Goal: Task Accomplishment & Management: Use online tool/utility

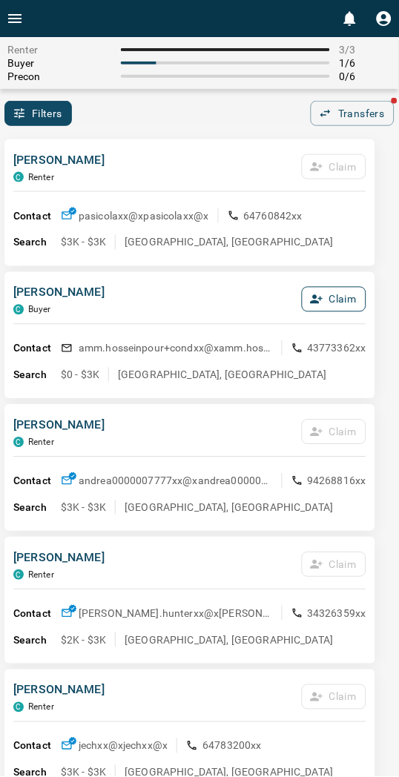
click at [345, 293] on button "Claim" at bounding box center [334, 299] width 64 height 25
click at [345, 293] on button "Confirm Claim" at bounding box center [313, 299] width 106 height 25
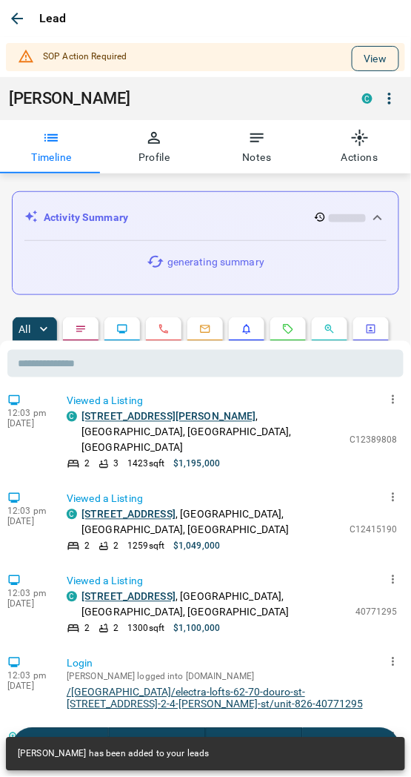
click at [352, 63] on button "View" at bounding box center [375, 58] width 47 height 25
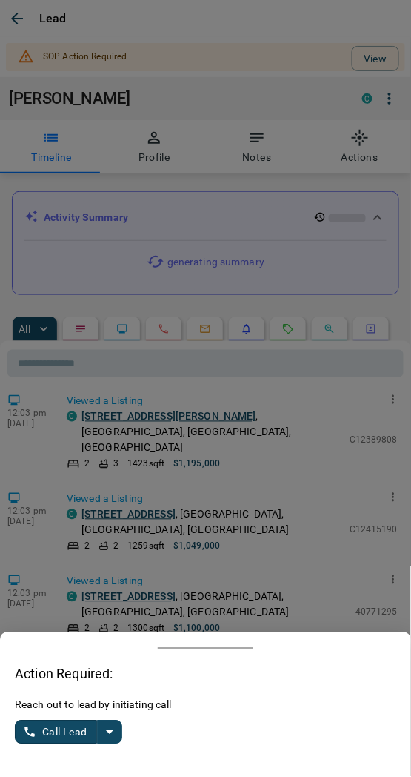
click at [113, 732] on icon "split button" at bounding box center [110, 732] width 18 height 18
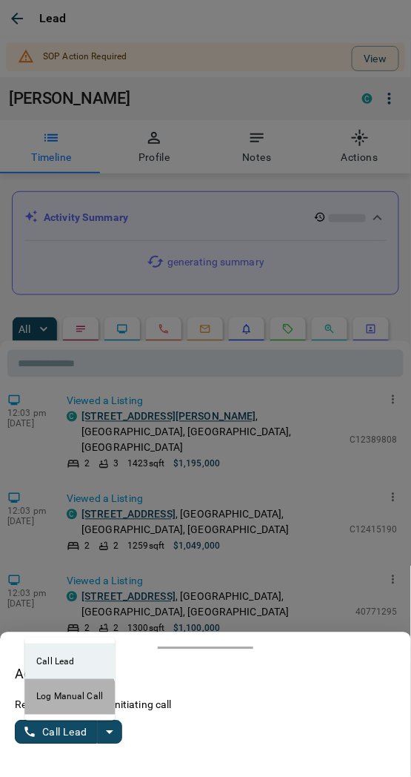
click at [56, 702] on li "Log Manual Call" at bounding box center [69, 697] width 90 height 36
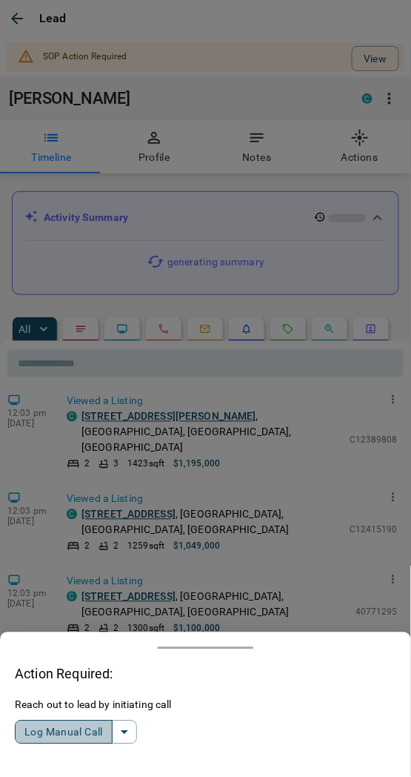
click at [64, 729] on button "Log Manual Call" at bounding box center [64, 732] width 98 height 24
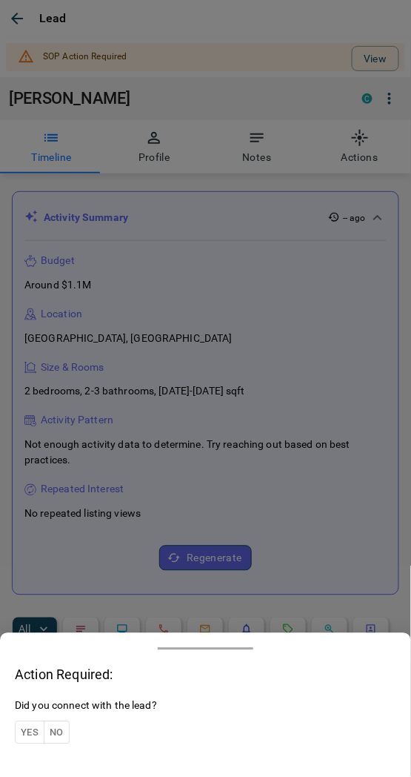
click at [37, 721] on button "Yes" at bounding box center [30, 732] width 30 height 23
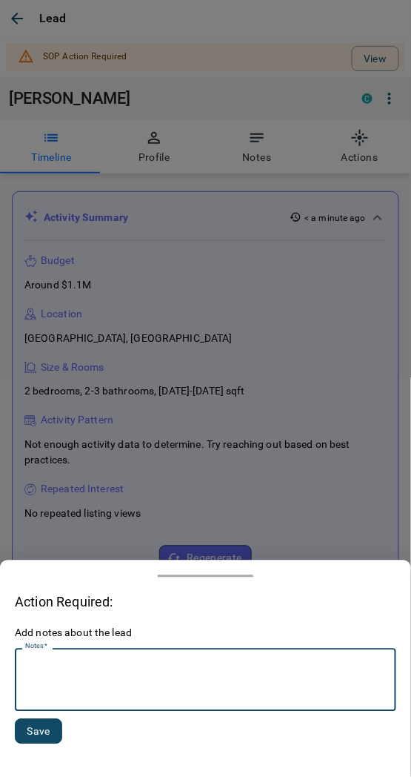
click at [67, 691] on textarea "Notes   *" at bounding box center [205, 680] width 361 height 50
type textarea "*********"
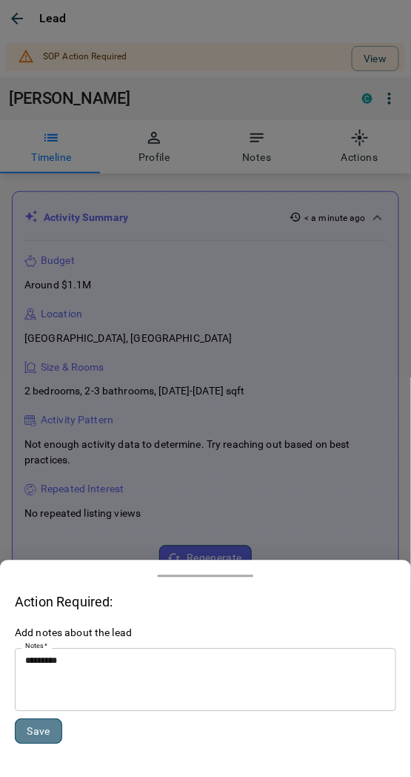
click at [35, 735] on button "Save" at bounding box center [38, 731] width 47 height 25
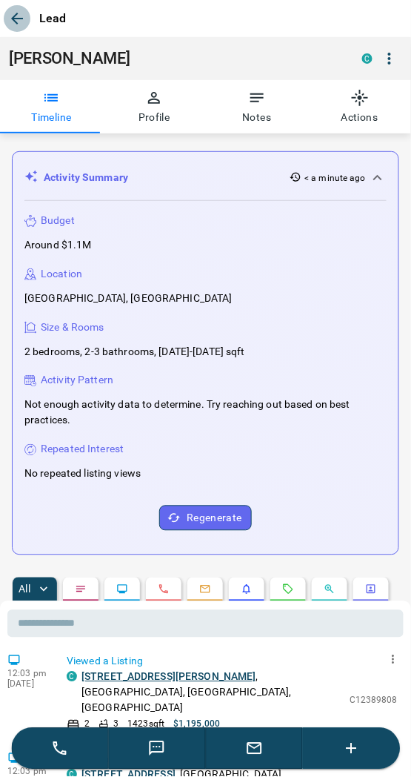
click at [16, 18] on icon "button" at bounding box center [17, 19] width 12 height 12
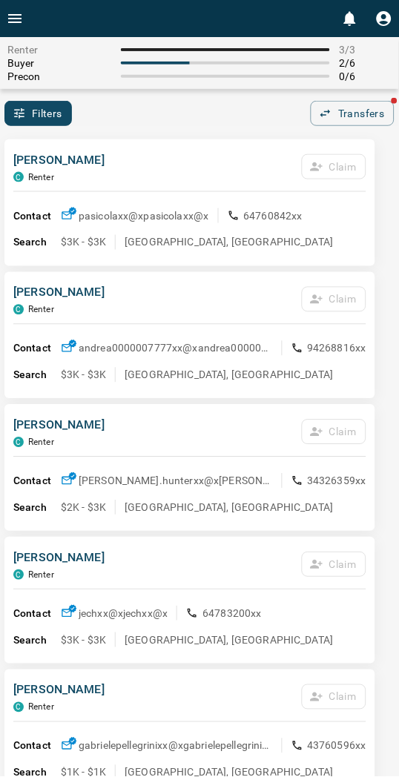
click at [191, 205] on div "Contact pasicolaxx@x pasicolaxx@x 64760842xx" at bounding box center [189, 216] width 353 height 24
